Goal: Information Seeking & Learning: Learn about a topic

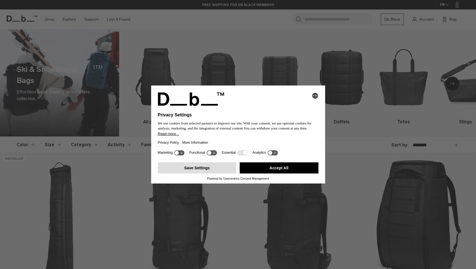
click at [210, 169] on button "Save Settings" at bounding box center [197, 167] width 79 height 11
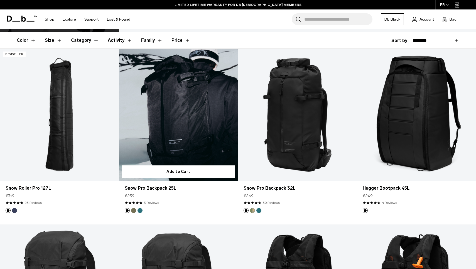
scroll to position [105, 0]
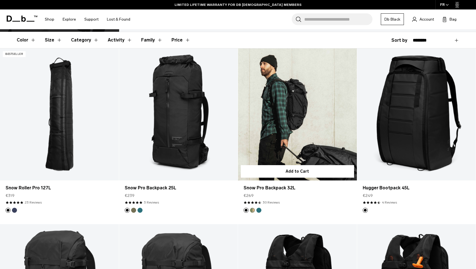
click at [251, 211] on button "Db x Beyond Medals" at bounding box center [252, 210] width 5 height 5
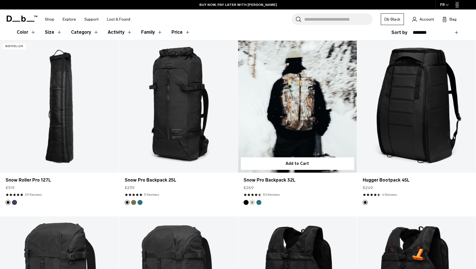
scroll to position [114, 0]
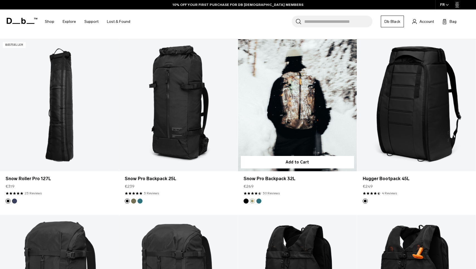
click at [259, 201] on button "Midnight Teal" at bounding box center [258, 200] width 5 height 5
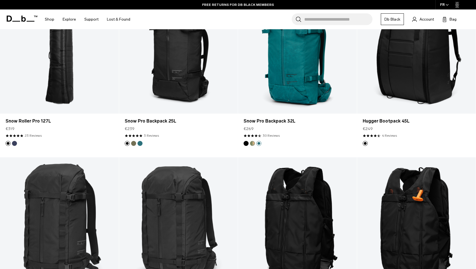
scroll to position [153, 0]
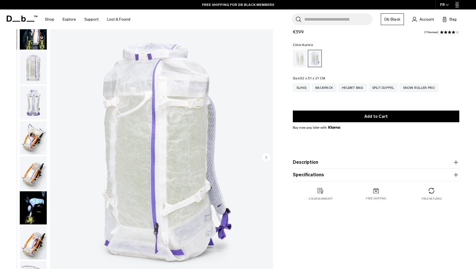
scroll to position [21, 0]
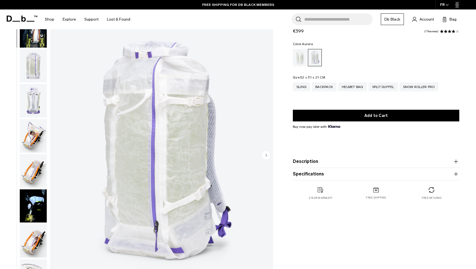
click at [30, 139] on img "button" at bounding box center [33, 135] width 27 height 33
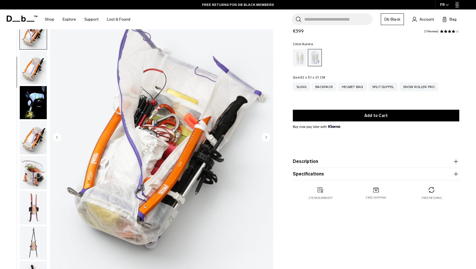
scroll to position [40, 0]
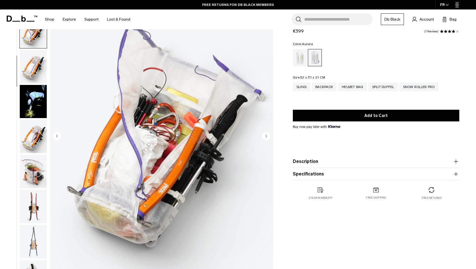
click at [458, 163] on icon "button" at bounding box center [455, 161] width 7 height 7
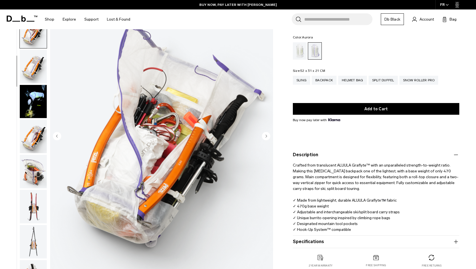
click at [36, 172] on img "button" at bounding box center [33, 171] width 27 height 33
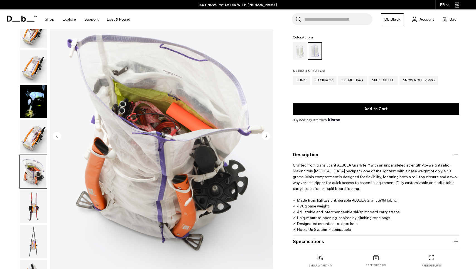
scroll to position [282, 0]
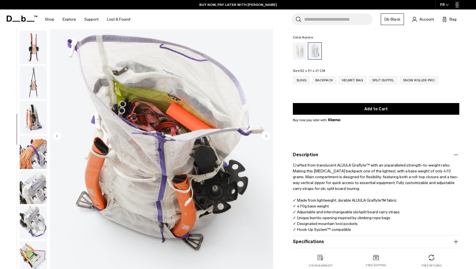
click at [36, 180] on img "button" at bounding box center [33, 187] width 27 height 33
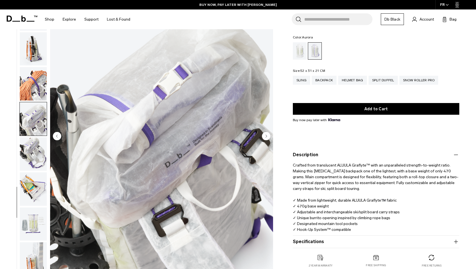
scroll to position [355, 0]
click at [303, 53] on div "Diffusion" at bounding box center [300, 50] width 14 height 17
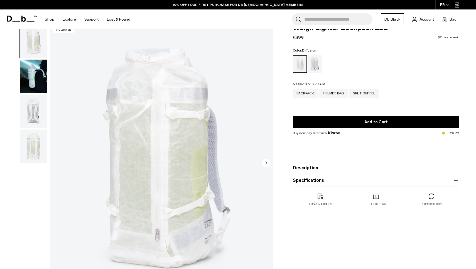
scroll to position [18, 0]
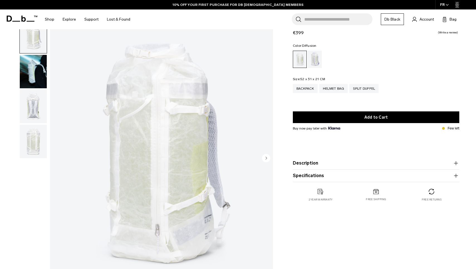
click at [37, 82] on img "button" at bounding box center [33, 71] width 27 height 33
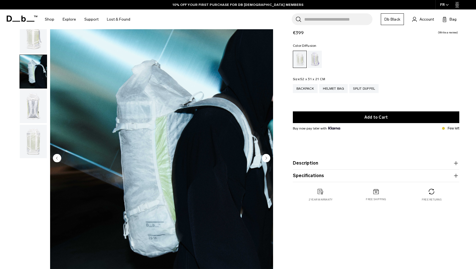
click at [35, 100] on img "button" at bounding box center [33, 106] width 27 height 33
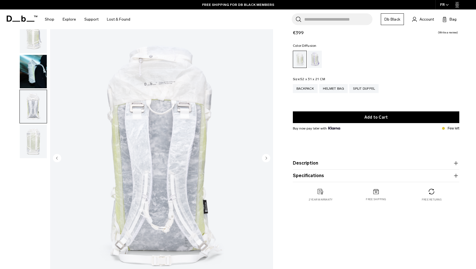
click at [35, 135] on img "button" at bounding box center [33, 141] width 27 height 33
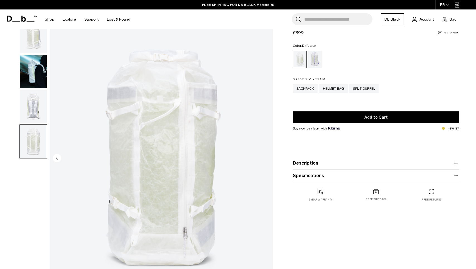
click at [34, 110] on img "button" at bounding box center [33, 106] width 27 height 33
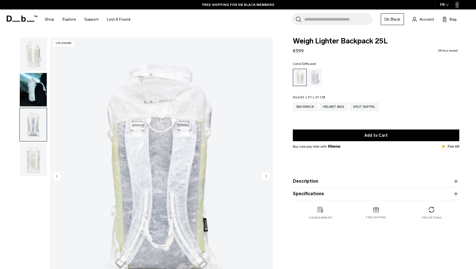
scroll to position [0, 0]
drag, startPoint x: 390, startPoint y: 41, endPoint x: 290, endPoint y: 41, distance: 99.6
click at [290, 41] on div "Weigh Lighter Backpack 25L €399 0.0 star rating Write a review Color: Diffusion…" at bounding box center [376, 134] width 200 height 193
copy span "Weigh Lighter Backpack 25L"
click at [40, 91] on img "button" at bounding box center [33, 89] width 27 height 33
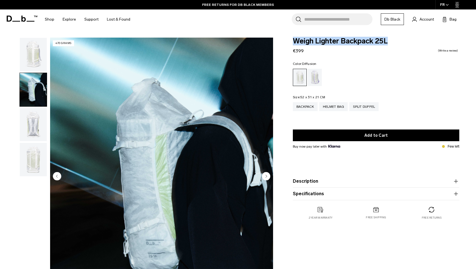
click at [37, 122] on img "button" at bounding box center [33, 124] width 27 height 33
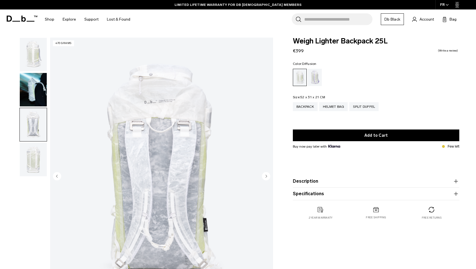
click at [352, 198] on product-accordion "Specifications Volume 25 Litres Dimensions 52 x 31 x 21 CM (H x W x D) Weight 0…" at bounding box center [376, 193] width 166 height 13
click at [334, 180] on button "Description" at bounding box center [376, 181] width 166 height 7
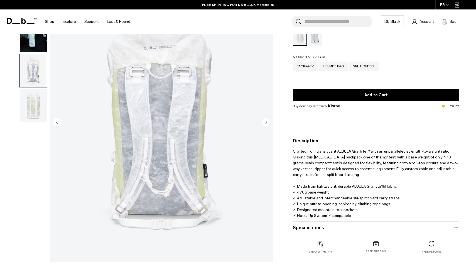
scroll to position [57, 0]
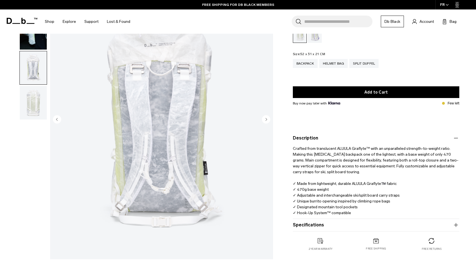
click at [322, 222] on button "Specifications" at bounding box center [376, 224] width 166 height 7
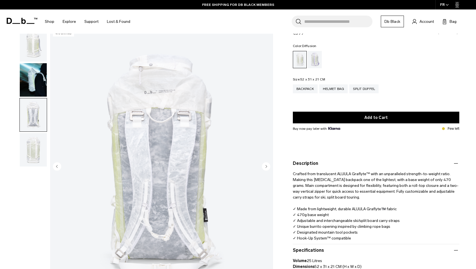
scroll to position [14, 0]
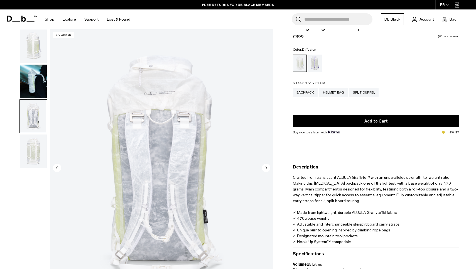
click at [43, 152] on img "button" at bounding box center [33, 150] width 27 height 33
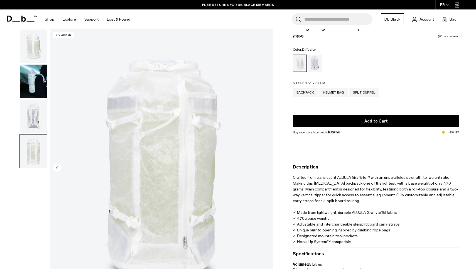
click at [38, 54] on img "button" at bounding box center [33, 45] width 27 height 33
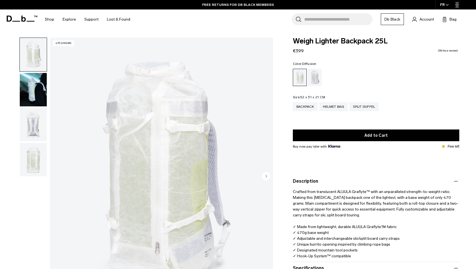
scroll to position [0, 0]
